Goal: Find specific page/section: Find specific page/section

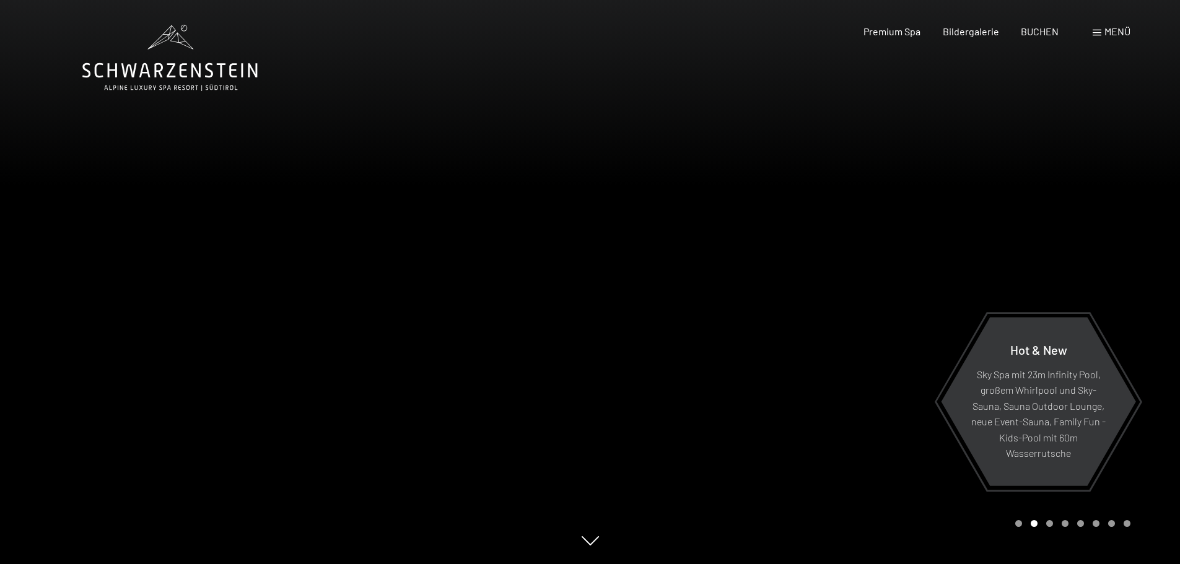
click at [790, 350] on div at bounding box center [885, 282] width 590 height 564
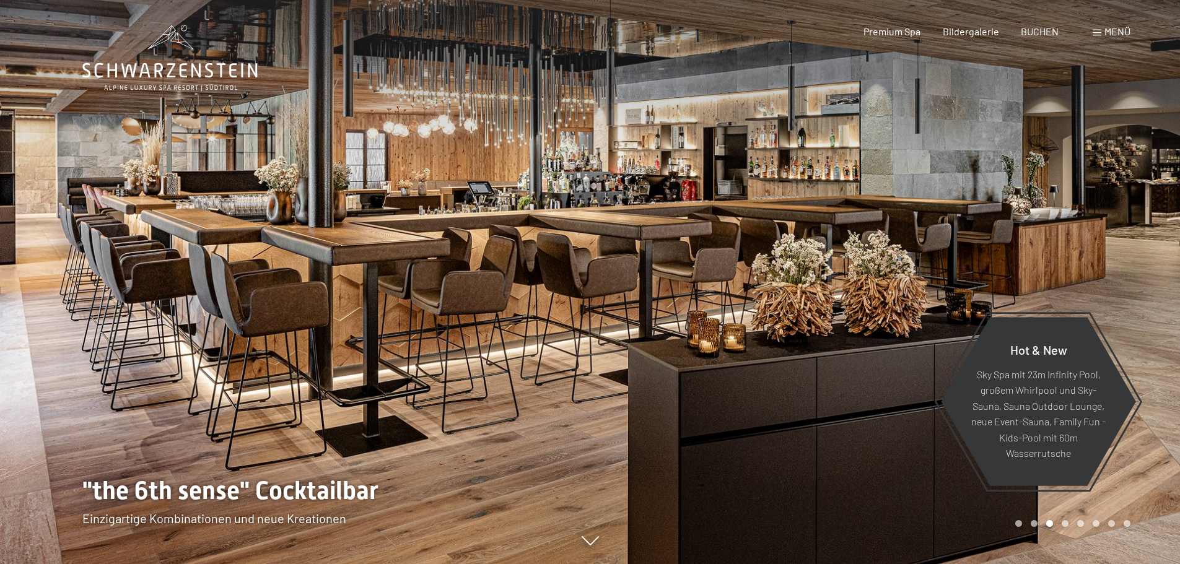
click at [810, 345] on div at bounding box center [885, 282] width 590 height 564
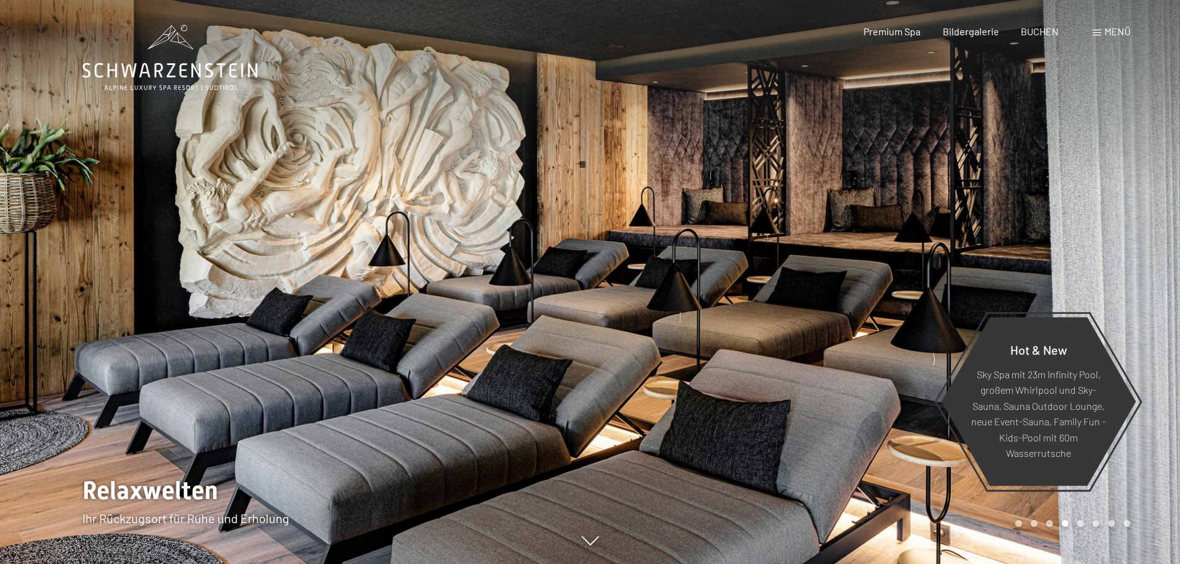
click at [810, 345] on div at bounding box center [885, 282] width 590 height 564
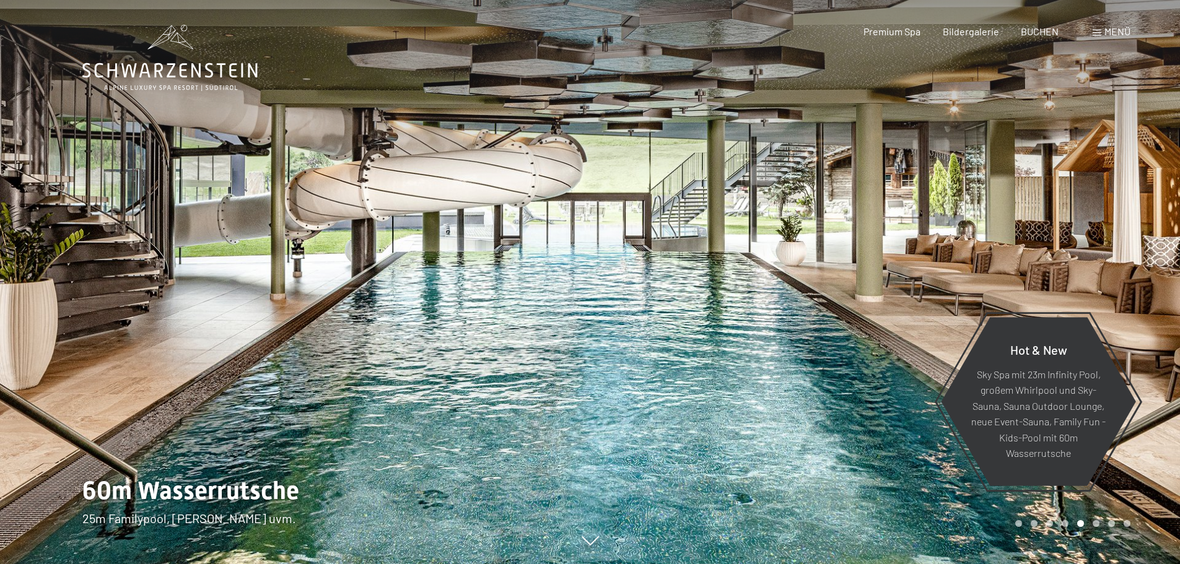
click at [810, 345] on div at bounding box center [885, 282] width 590 height 564
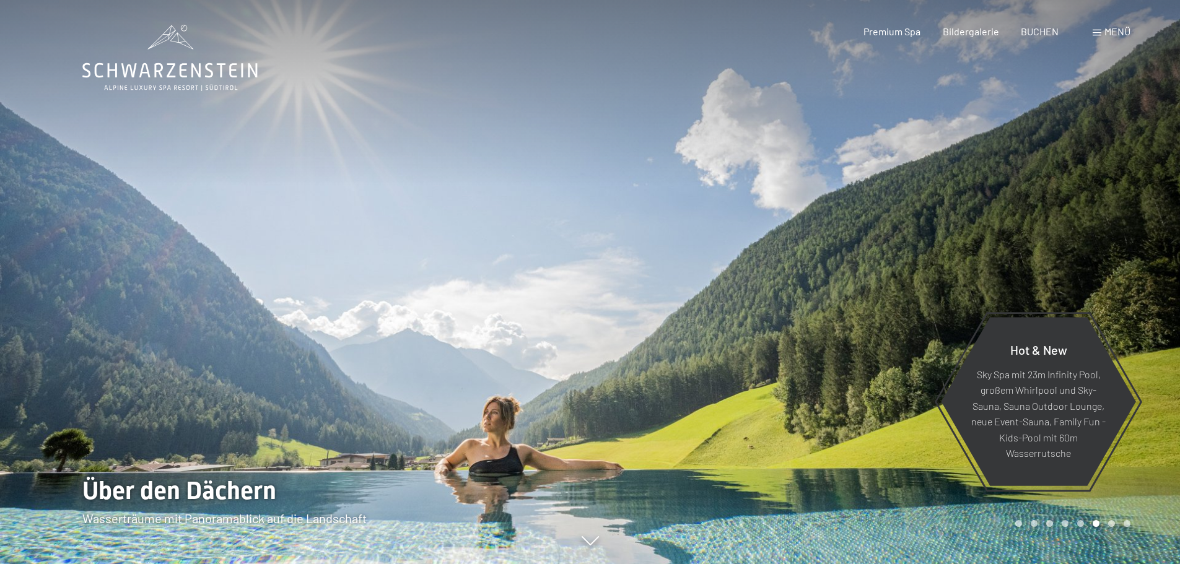
click at [810, 345] on div at bounding box center [885, 282] width 590 height 564
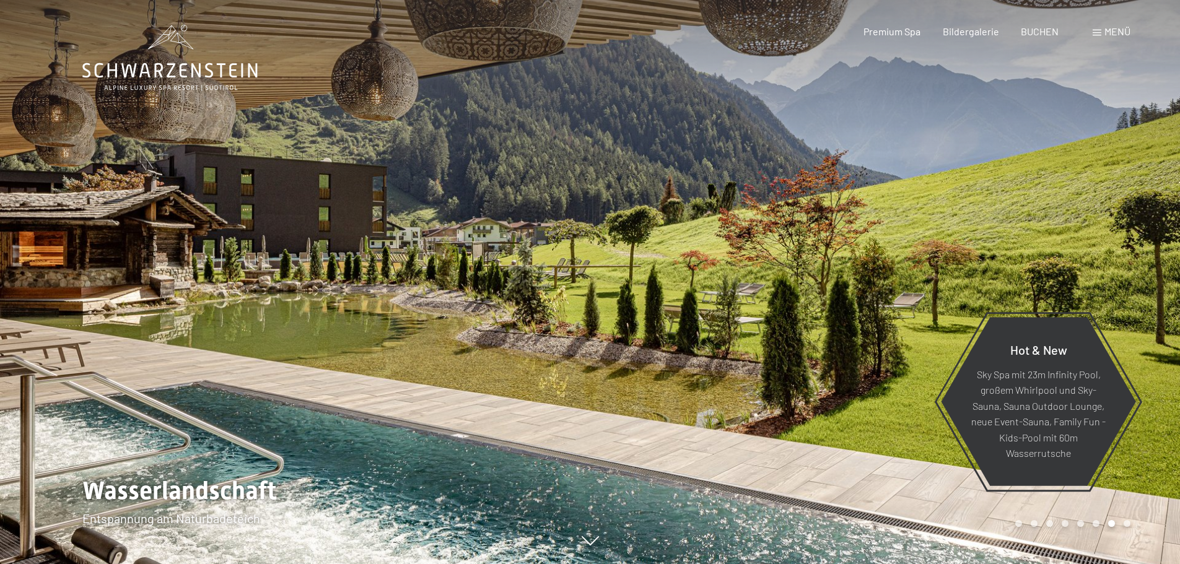
click at [810, 345] on div at bounding box center [885, 282] width 590 height 564
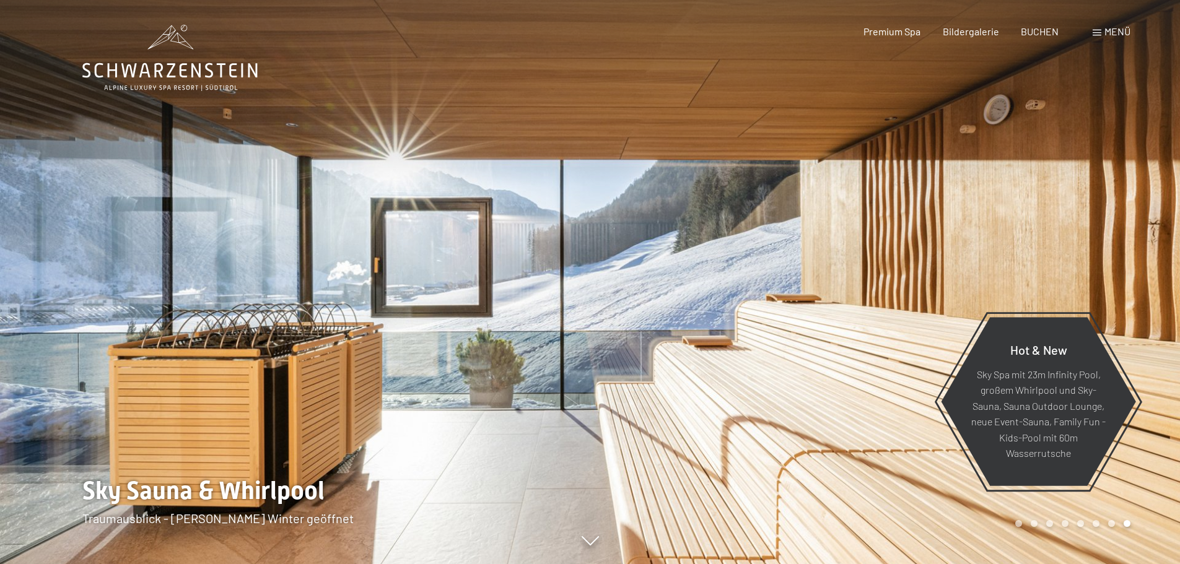
click at [810, 345] on div at bounding box center [885, 282] width 590 height 564
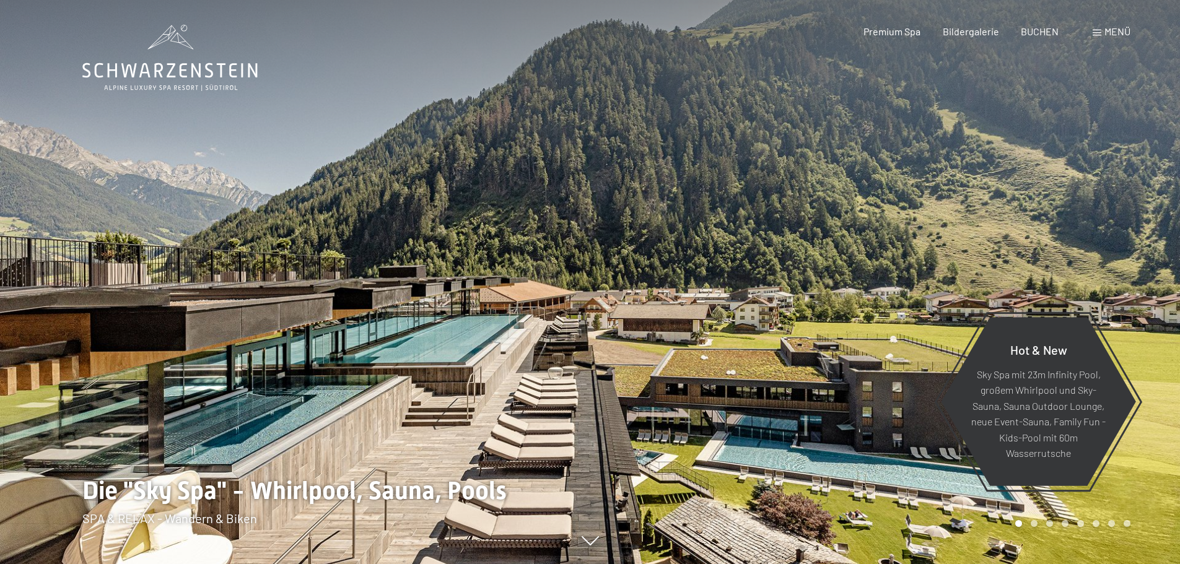
click at [810, 345] on div at bounding box center [885, 282] width 590 height 564
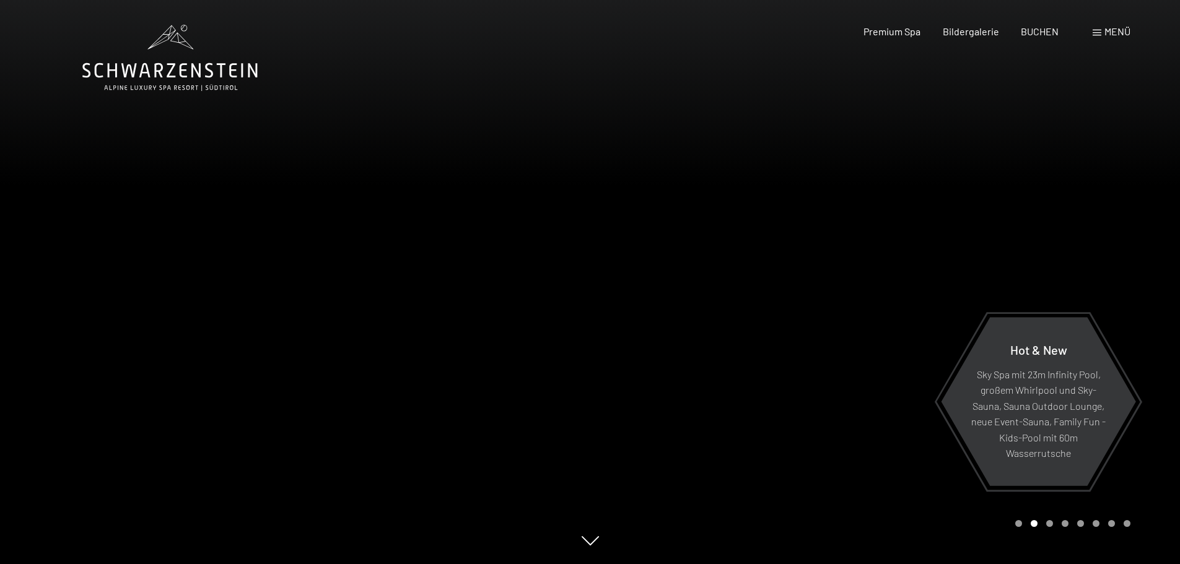
click at [810, 345] on div at bounding box center [885, 282] width 590 height 564
